Goal: Information Seeking & Learning: Learn about a topic

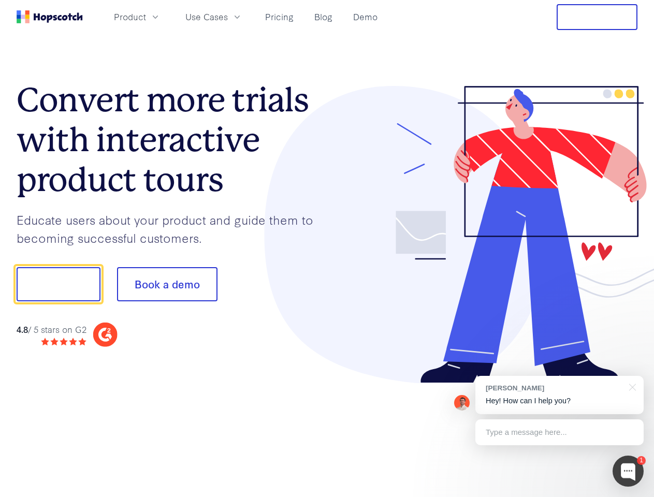
click at [327, 248] on div at bounding box center [482, 235] width 311 height 298
click at [146, 17] on span "Product" at bounding box center [130, 16] width 32 height 13
click at [228, 17] on span "Use Cases" at bounding box center [206, 16] width 42 height 13
click at [597, 17] on button "Free Trial" at bounding box center [596, 17] width 81 height 26
click at [58, 284] on button "Show me!" at bounding box center [59, 284] width 84 height 34
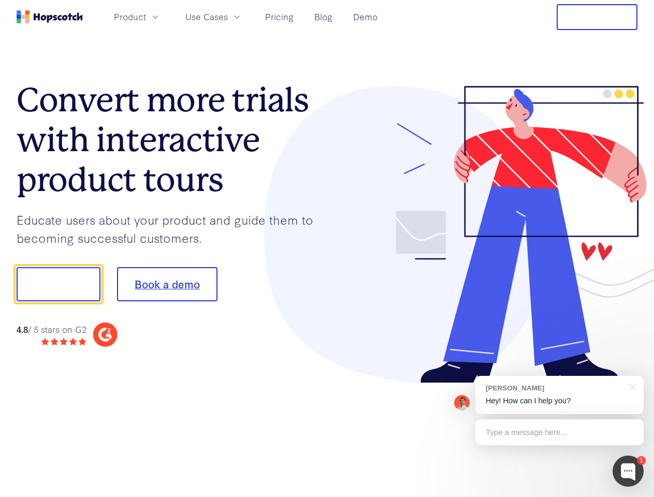
click at [167, 284] on button "Book a demo" at bounding box center [167, 284] width 100 height 34
click at [628, 471] on div at bounding box center [627, 471] width 31 height 31
click at [559, 395] on div "[PERSON_NAME] Hey! How can I help you?" at bounding box center [559, 395] width 168 height 38
click at [631, 496] on div "1 [PERSON_NAME] Hey! How can I help you? Type a message here... Free live chat …" at bounding box center [327, 497] width 654 height 0
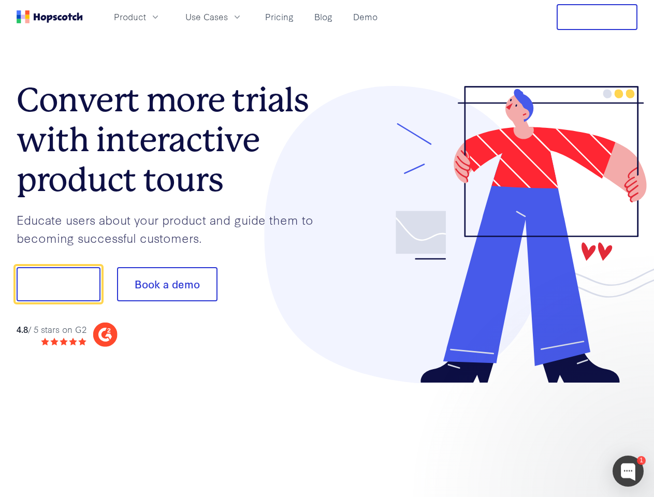
click at [559, 432] on div at bounding box center [546, 282] width 194 height 345
